Goal: Information Seeking & Learning: Learn about a topic

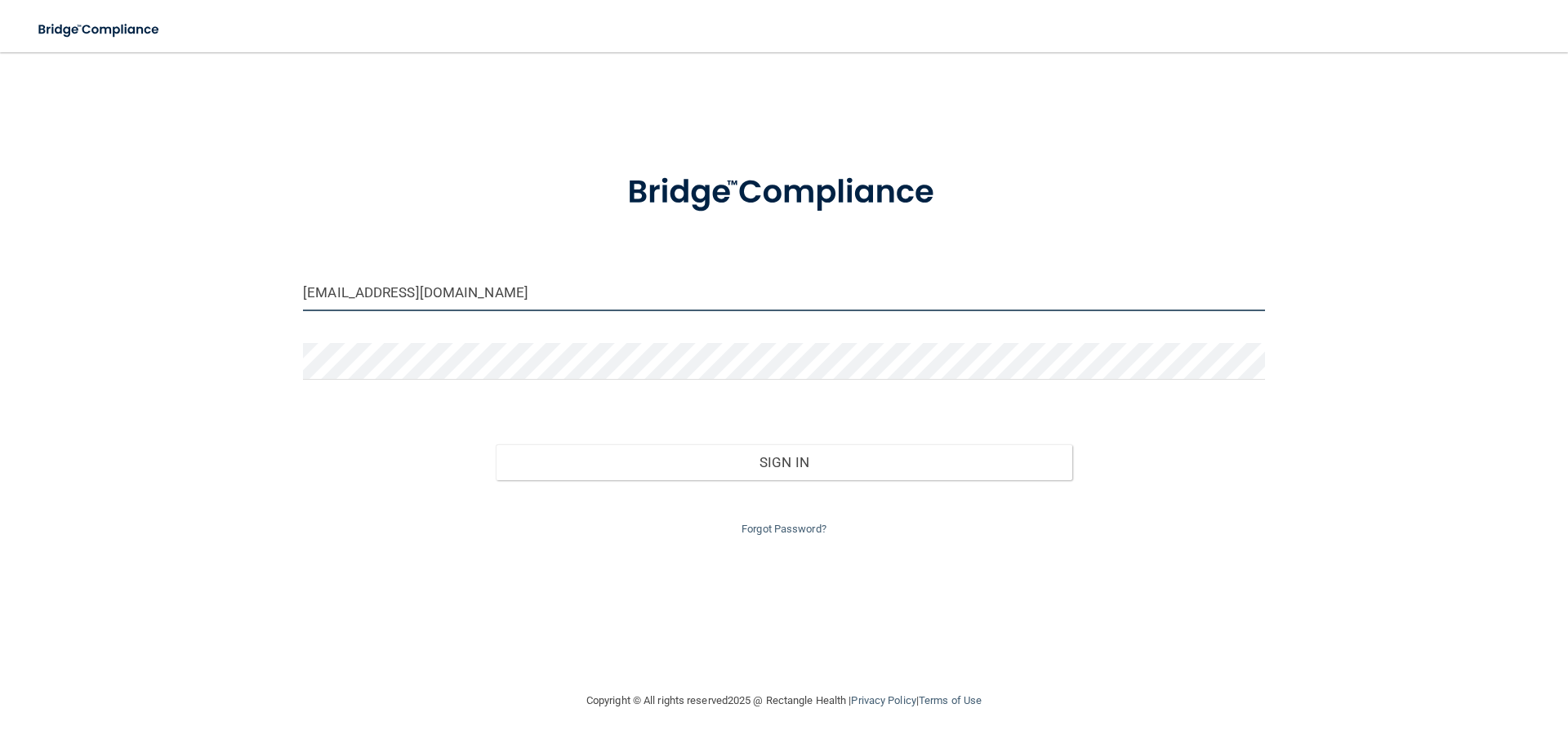
drag, startPoint x: 520, startPoint y: 296, endPoint x: 202, endPoint y: 278, distance: 318.5
click at [202, 278] on div "cdunshee@mosaicdentalcollective.com Invalid email/password. You don't have perm…" at bounding box center [784, 372] width 1503 height 606
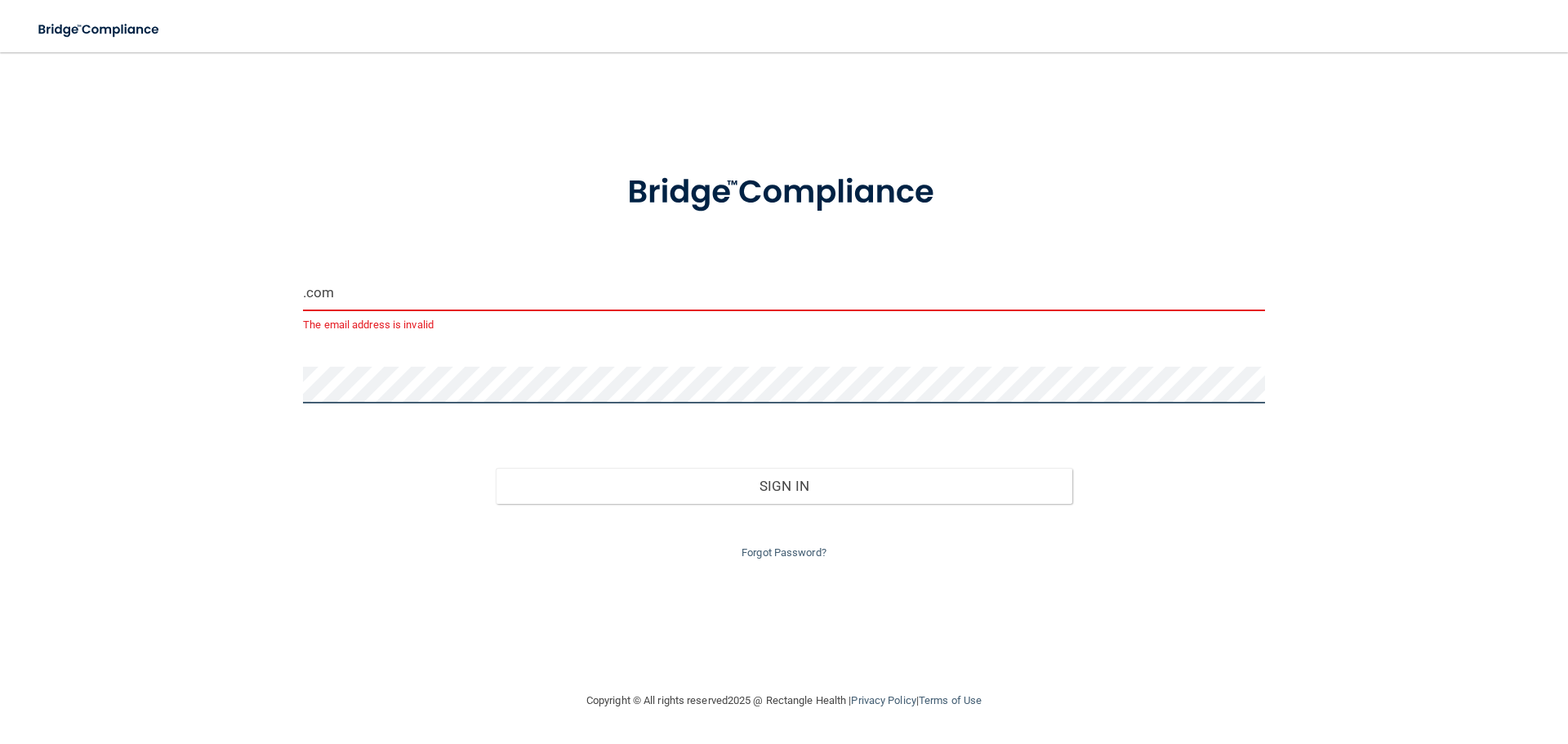
click at [256, 373] on div ".com The email address is invalid Invalid email/password. You don't have permis…" at bounding box center [784, 372] width 1503 height 606
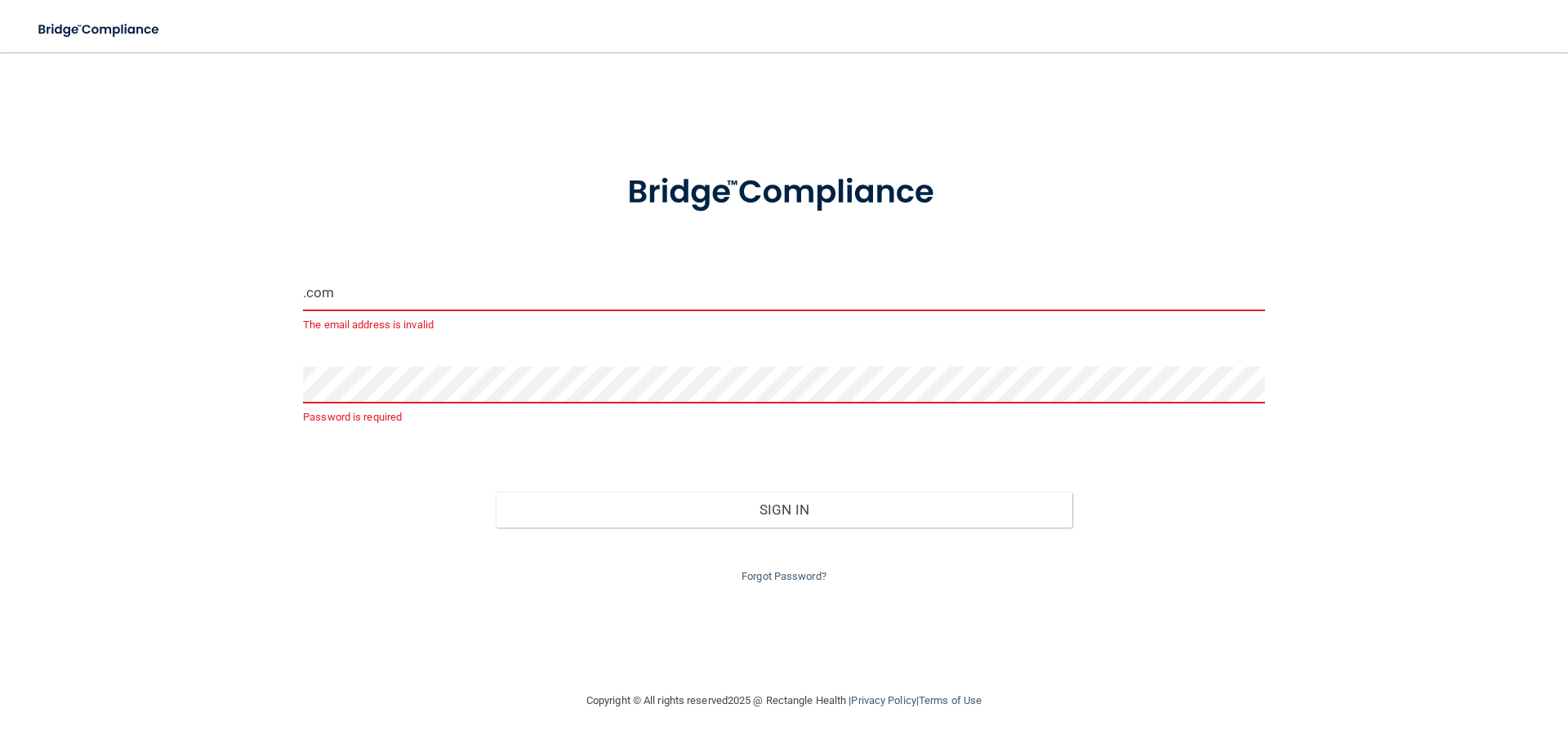
drag, startPoint x: 374, startPoint y: 291, endPoint x: 282, endPoint y: 280, distance: 92.7
click at [288, 282] on div ".com The email address is invalid Password is required Invalid email/password. …" at bounding box center [784, 372] width 1503 height 606
type input "[PERSON_NAME][EMAIL_ADDRESS][PERSON_NAME][DOMAIN_NAME]"
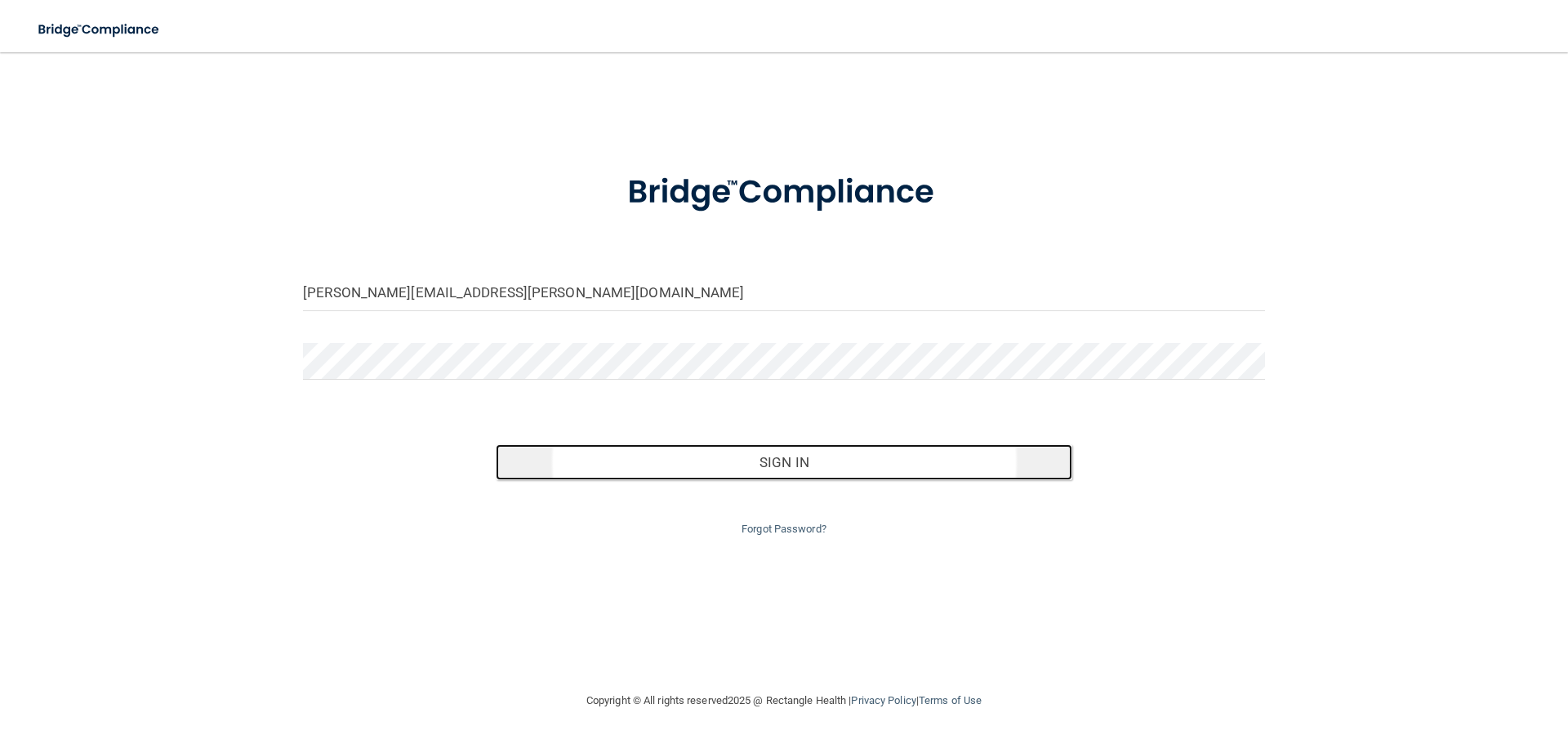
click at [775, 468] on button "Sign In" at bounding box center [784, 462] width 577 height 36
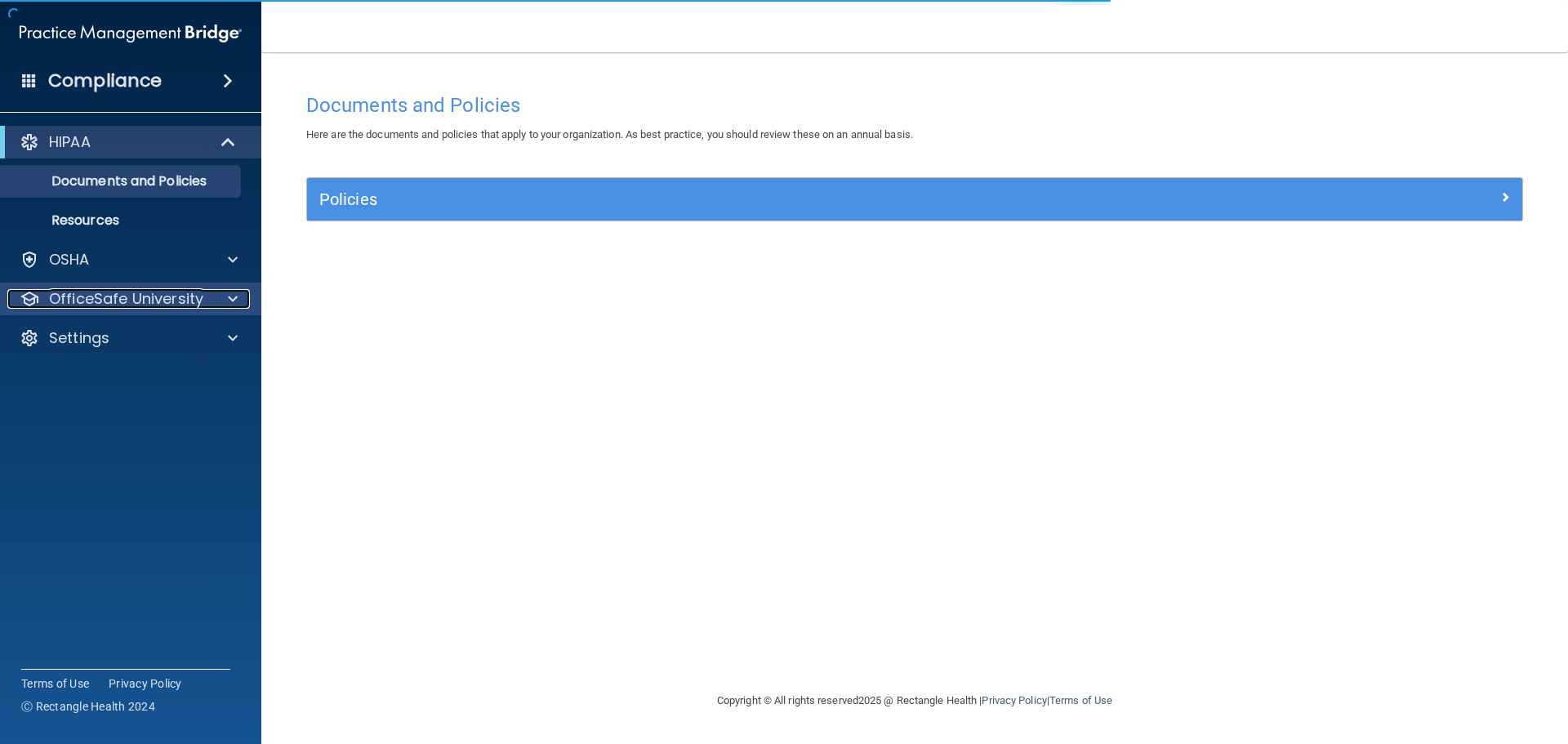
click at [138, 307] on p "OfficeSafe University" at bounding box center [126, 299] width 154 height 20
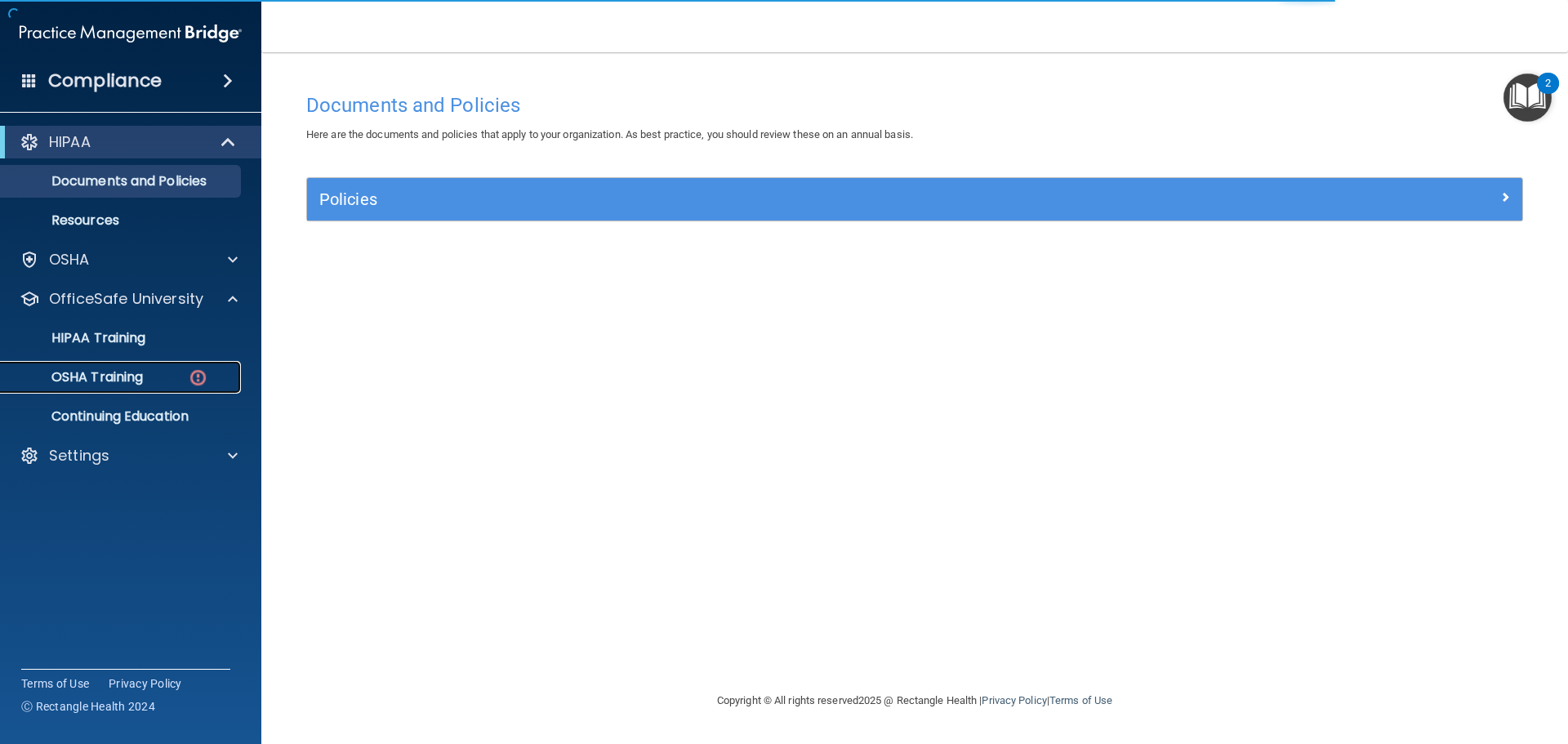
click at [137, 377] on p "OSHA Training" at bounding box center [77, 377] width 132 height 17
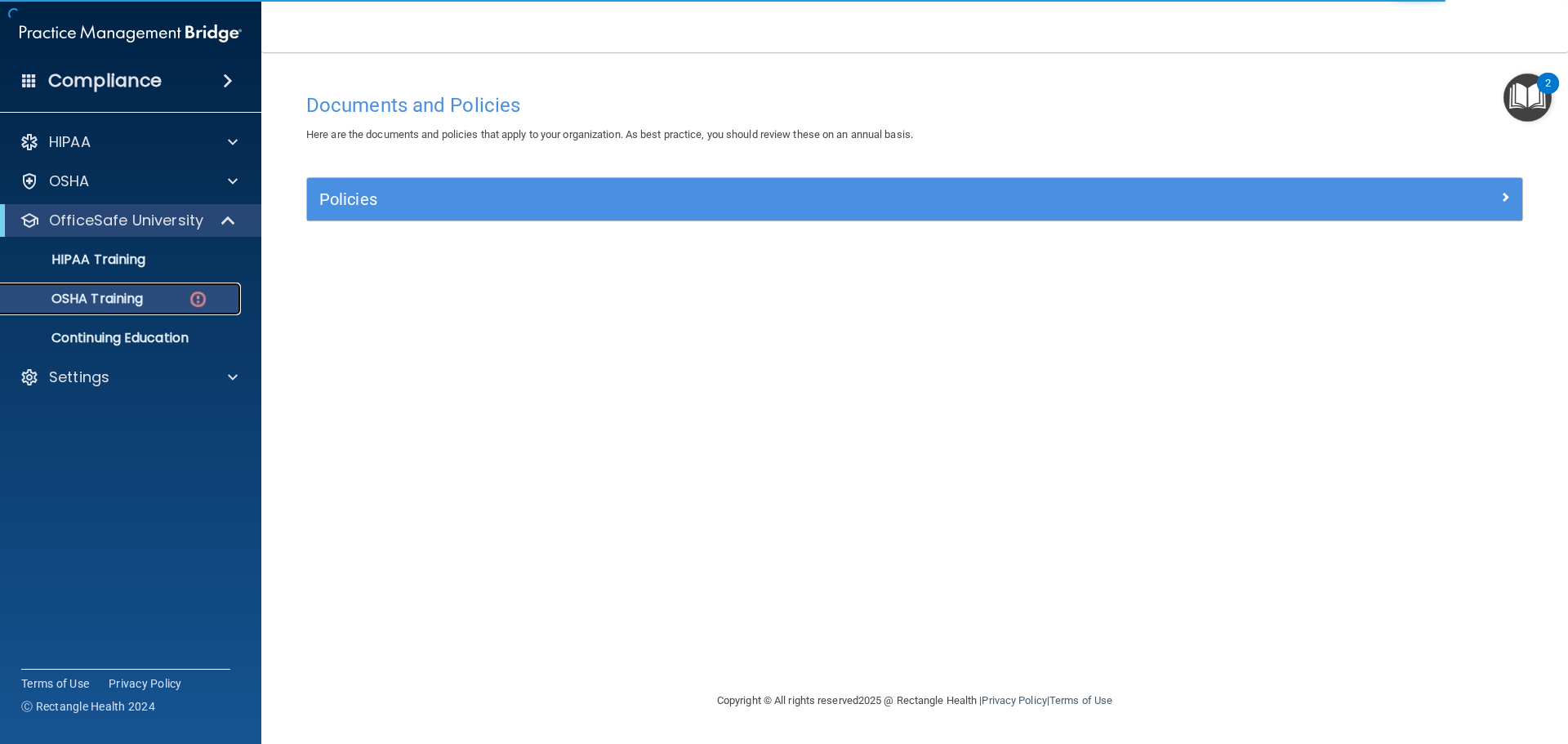
click at [114, 305] on p "OSHA Training" at bounding box center [77, 299] width 132 height 17
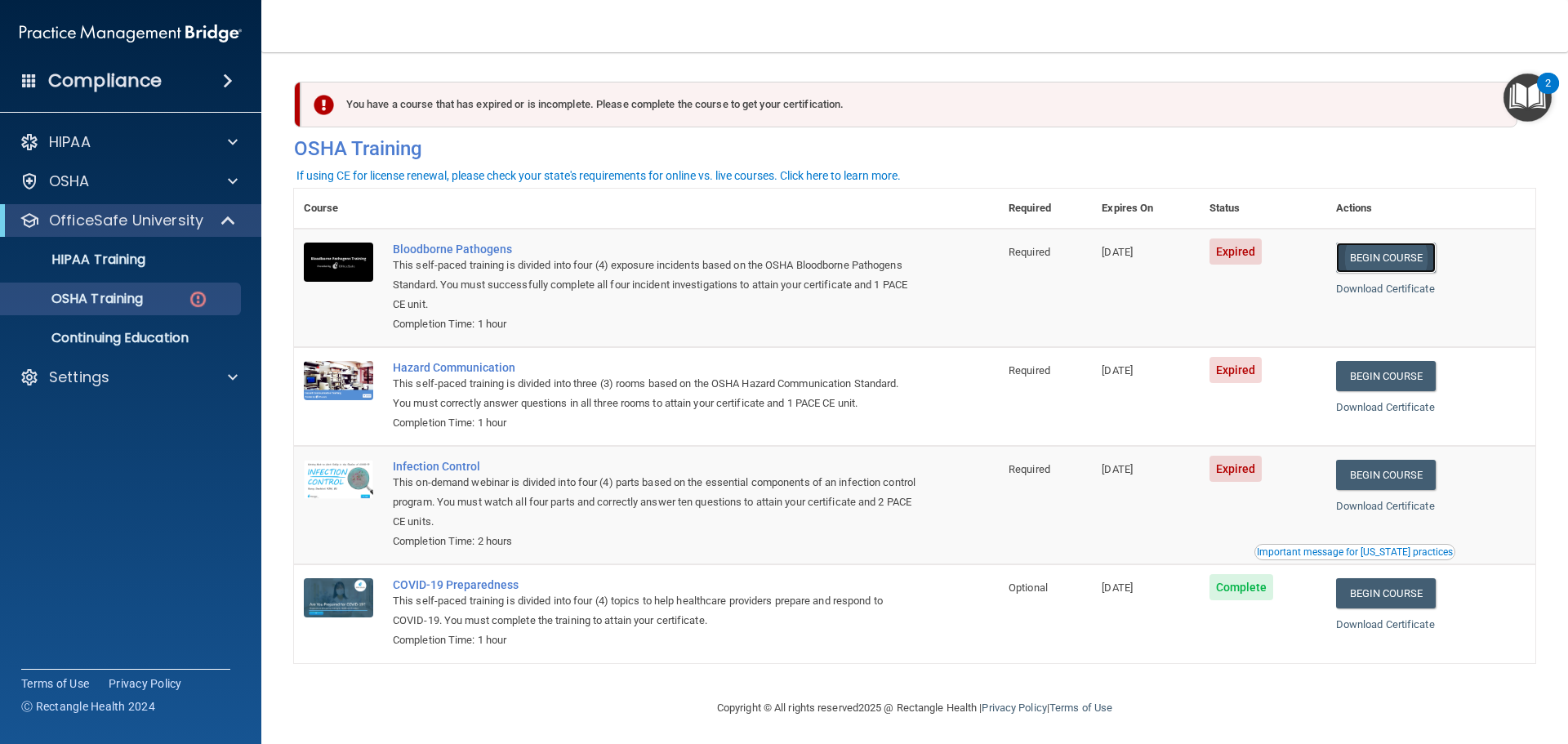
click at [1384, 260] on link "Begin Course" at bounding box center [1385, 258] width 100 height 31
